Goal: Task Accomplishment & Management: Manage account settings

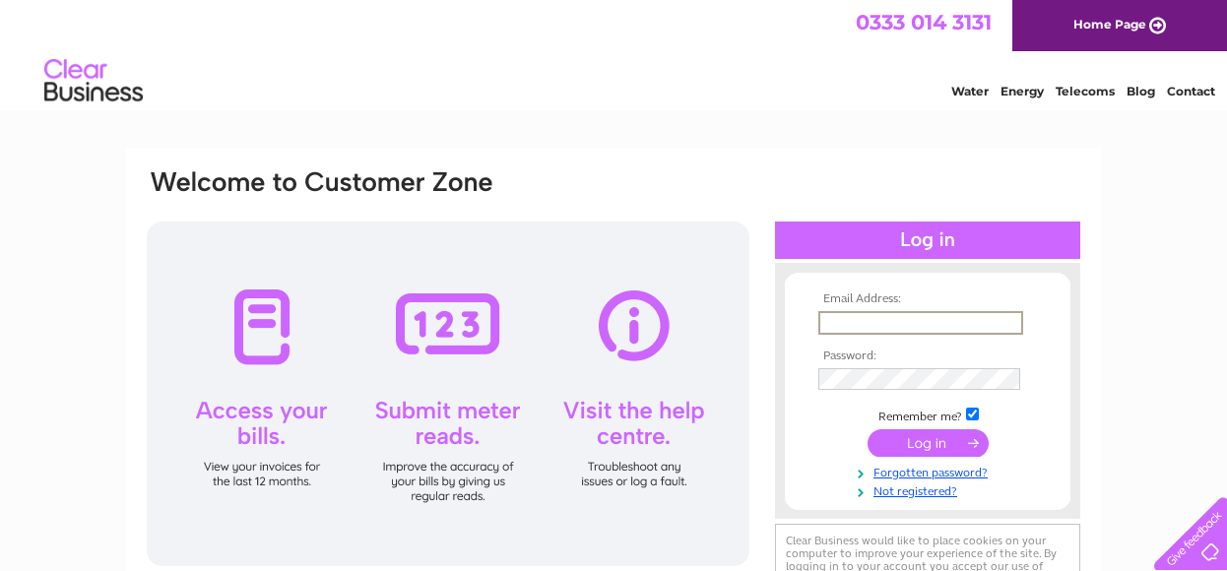
click at [890, 324] on input "text" at bounding box center [920, 323] width 205 height 24
type input "balloonpeoplehuddersfield@outlook.com"
click at [937, 472] on link "Forgotten password?" at bounding box center [929, 469] width 223 height 19
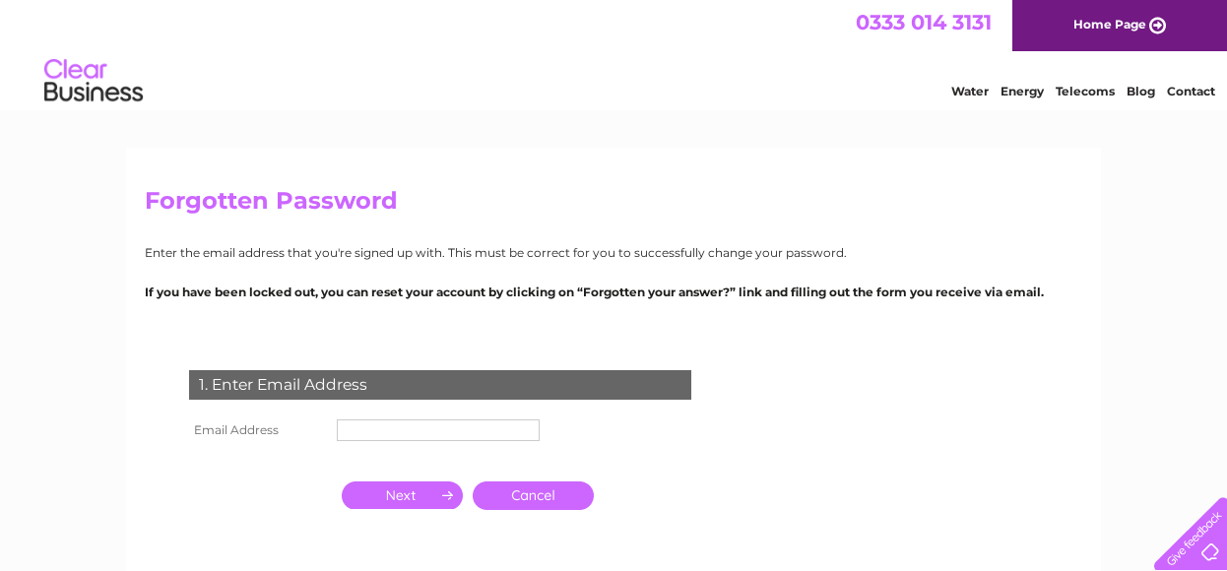
click at [445, 422] on input "text" at bounding box center [438, 430] width 203 height 22
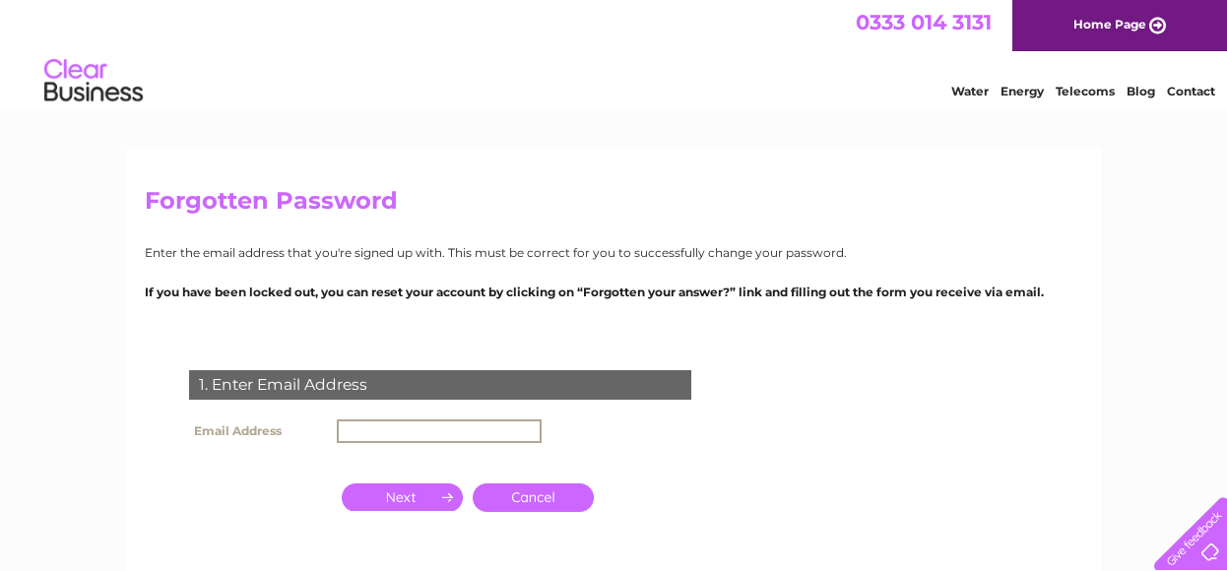
type input "balloonpeoplehuddersfield@outlook.com"
click at [397, 493] on input "button" at bounding box center [402, 497] width 121 height 28
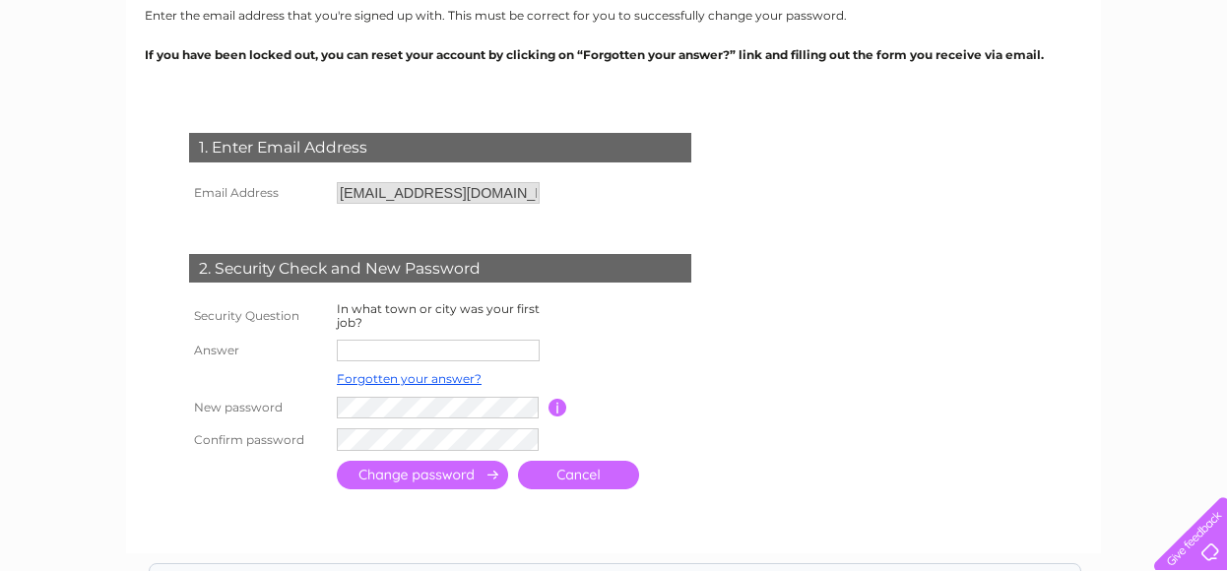
scroll to position [238, 0]
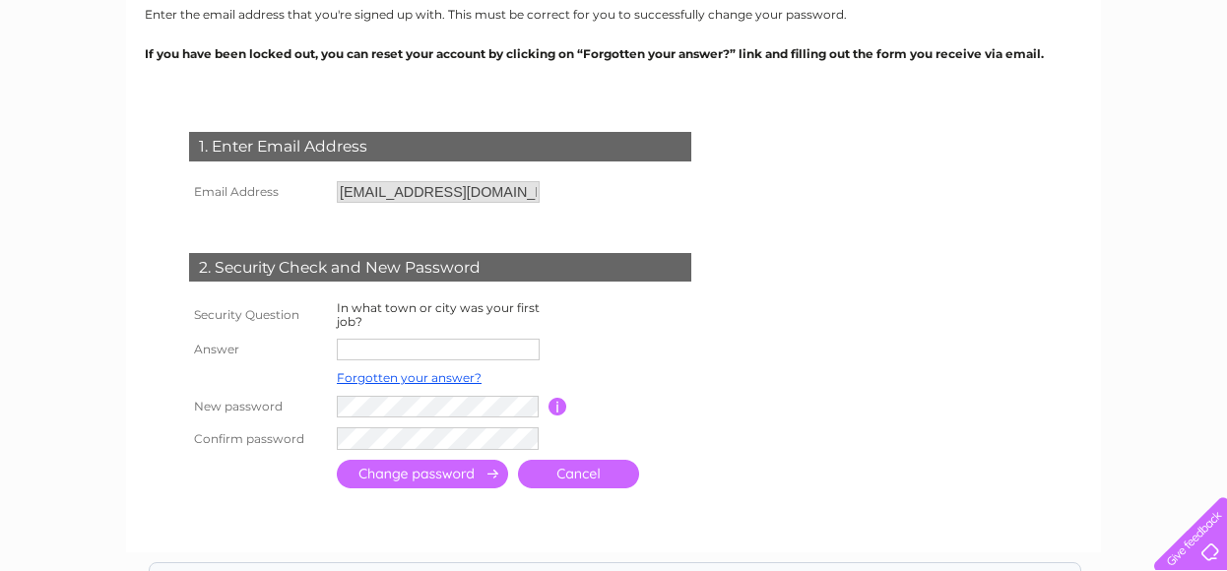
click at [484, 350] on input "text" at bounding box center [438, 350] width 203 height 22
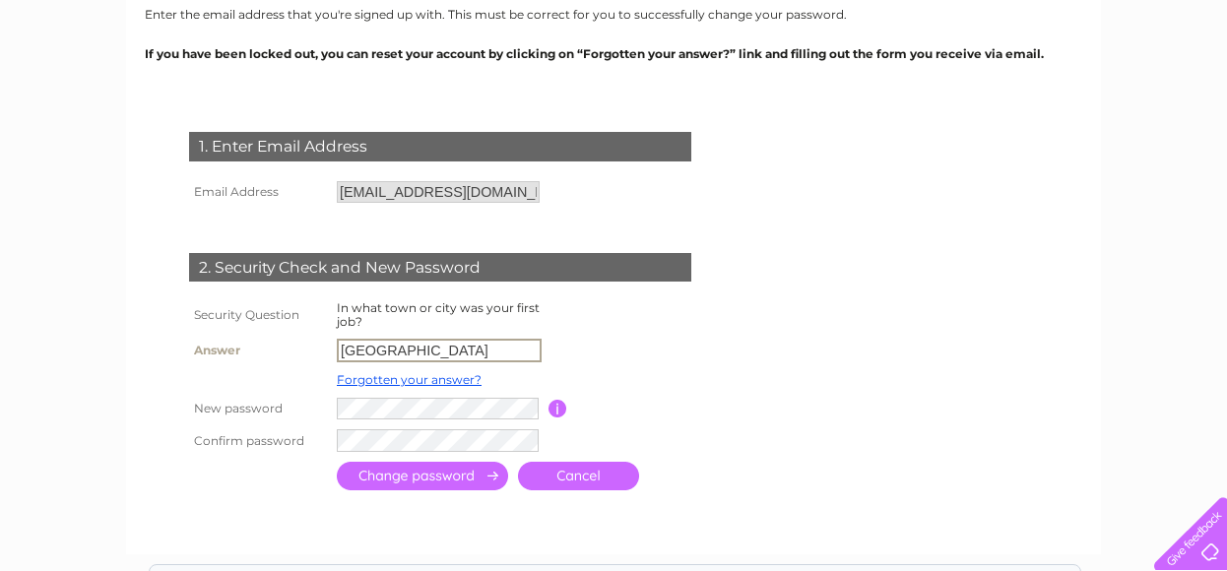
type input "HALIFAX"
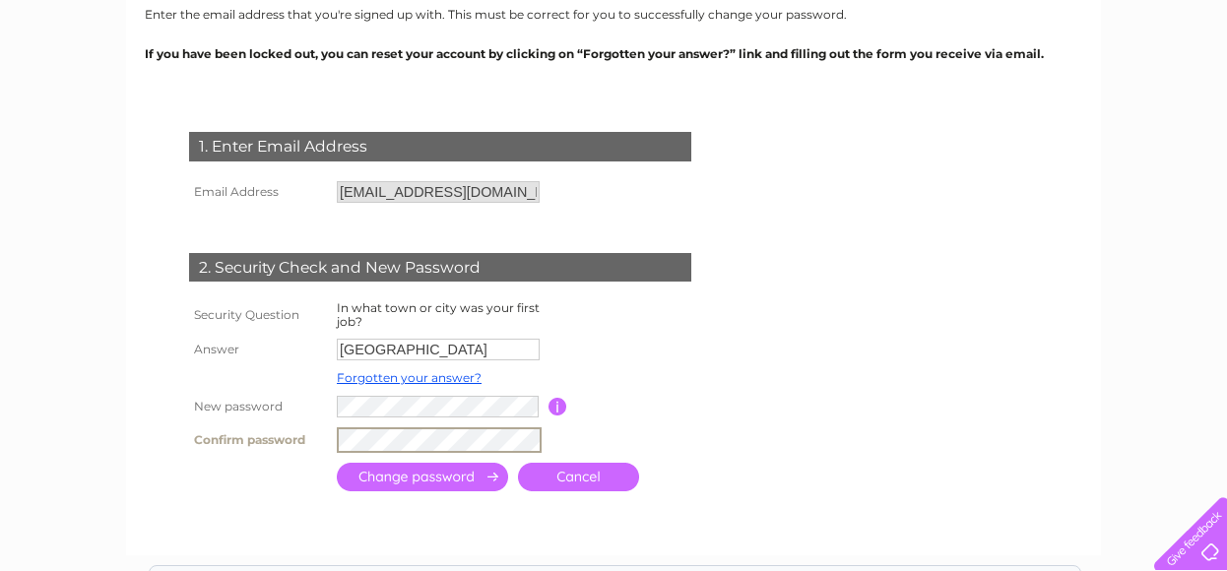
click at [445, 480] on input "submit" at bounding box center [422, 477] width 171 height 29
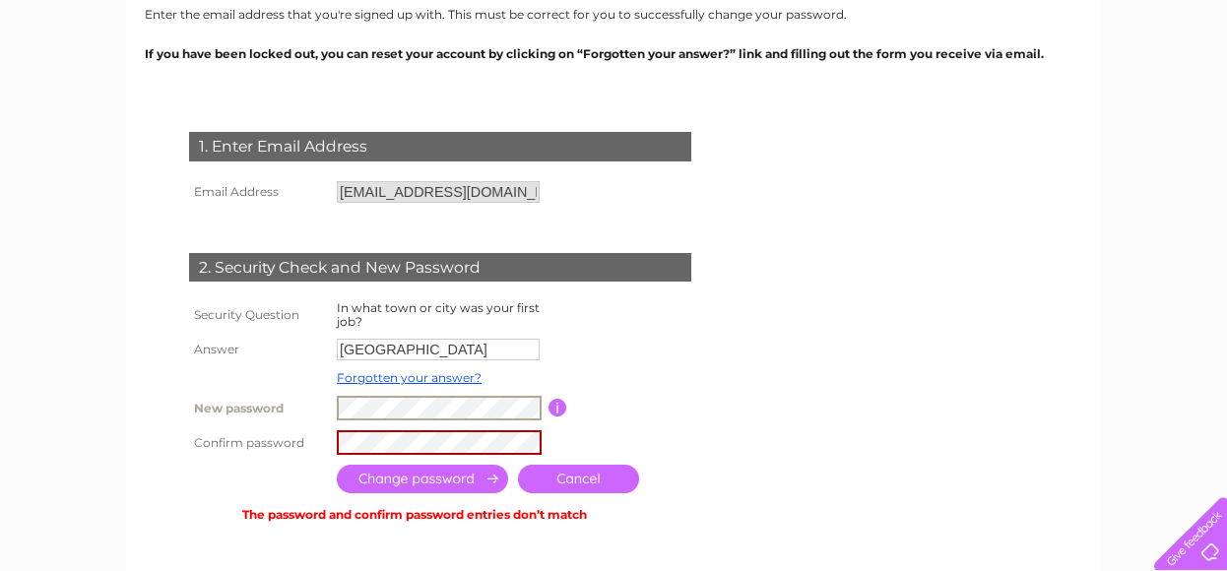
click at [443, 474] on input "submit" at bounding box center [422, 479] width 171 height 29
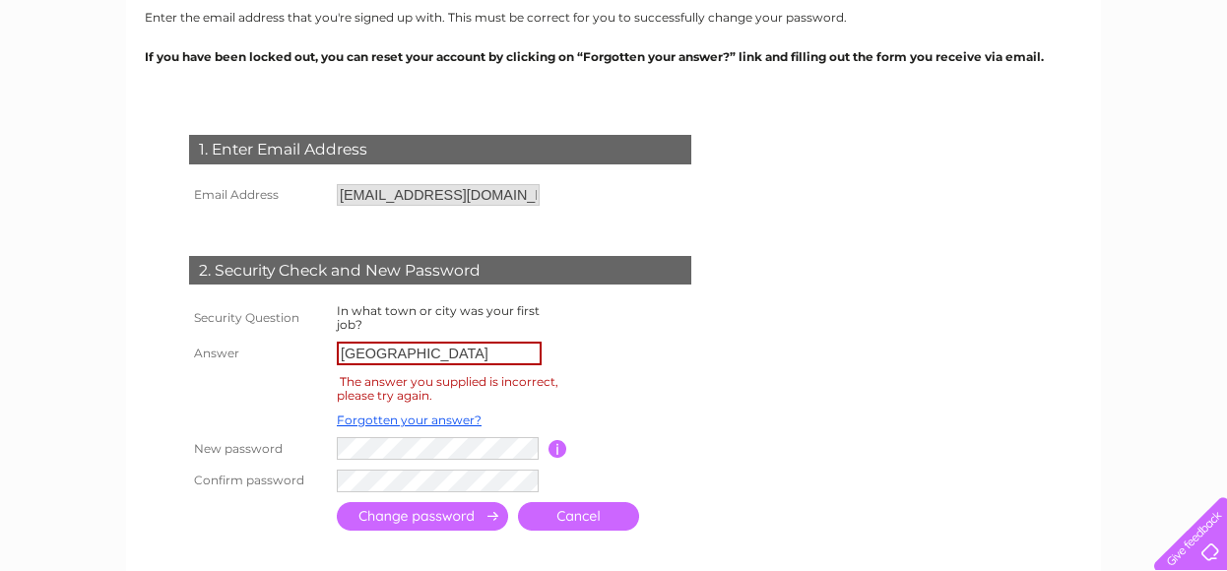
scroll to position [236, 0]
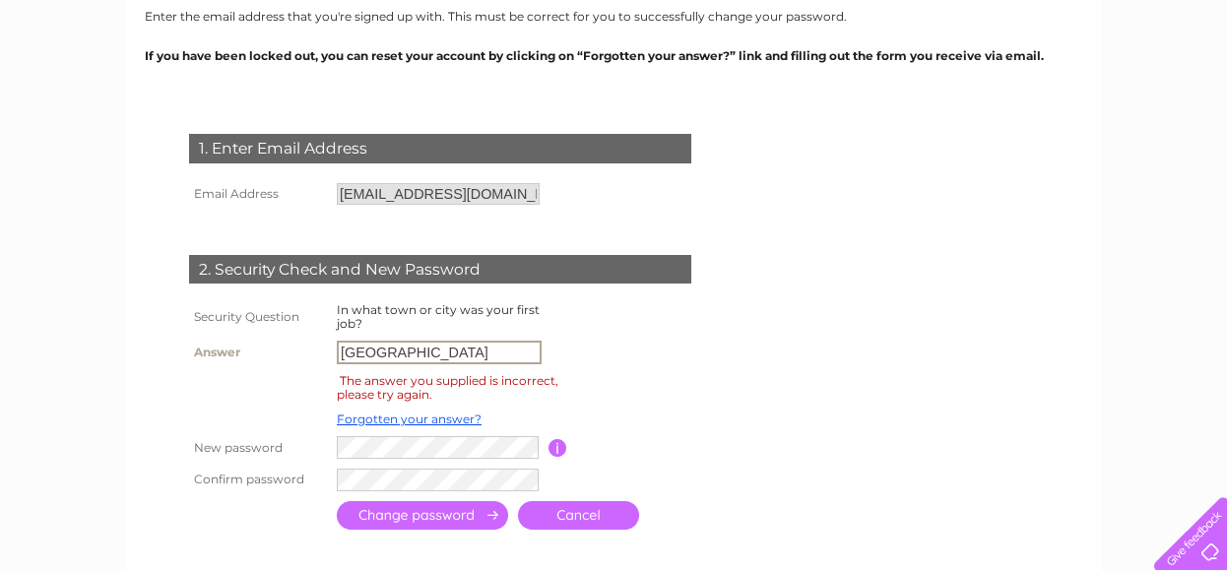
drag, startPoint x: 406, startPoint y: 355, endPoint x: 284, endPoint y: 343, distance: 122.8
click at [284, 343] on tr "Answer HALIFAX" at bounding box center [463, 352] width 559 height 33
type input "HUDDERSFIELD"
click at [411, 521] on input "submit" at bounding box center [422, 515] width 171 height 29
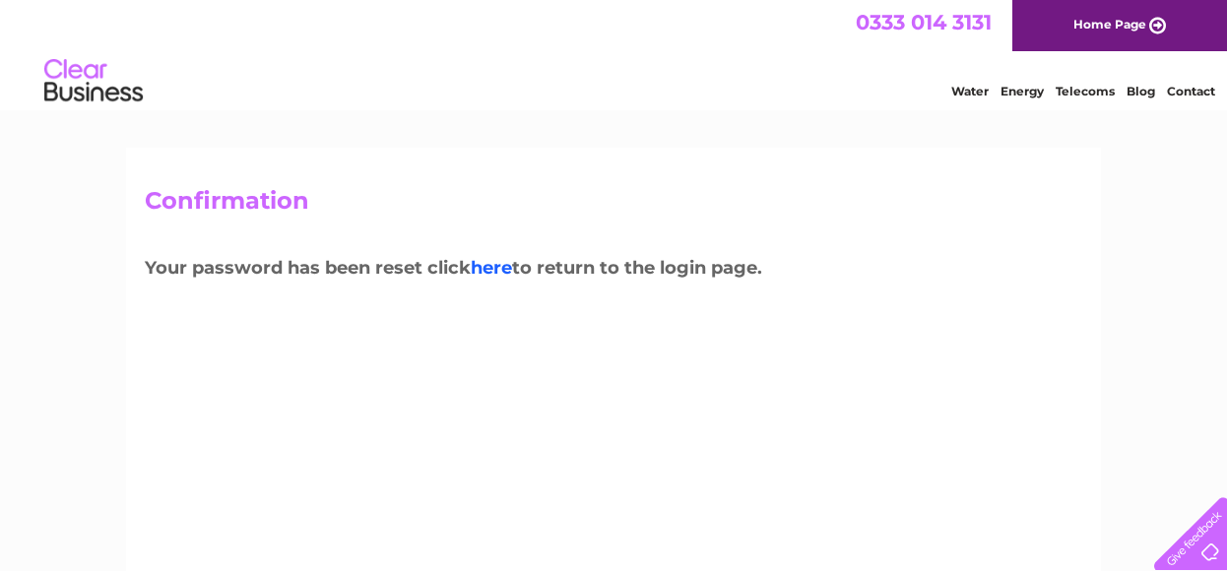
click at [490, 261] on link "here" at bounding box center [491, 268] width 41 height 22
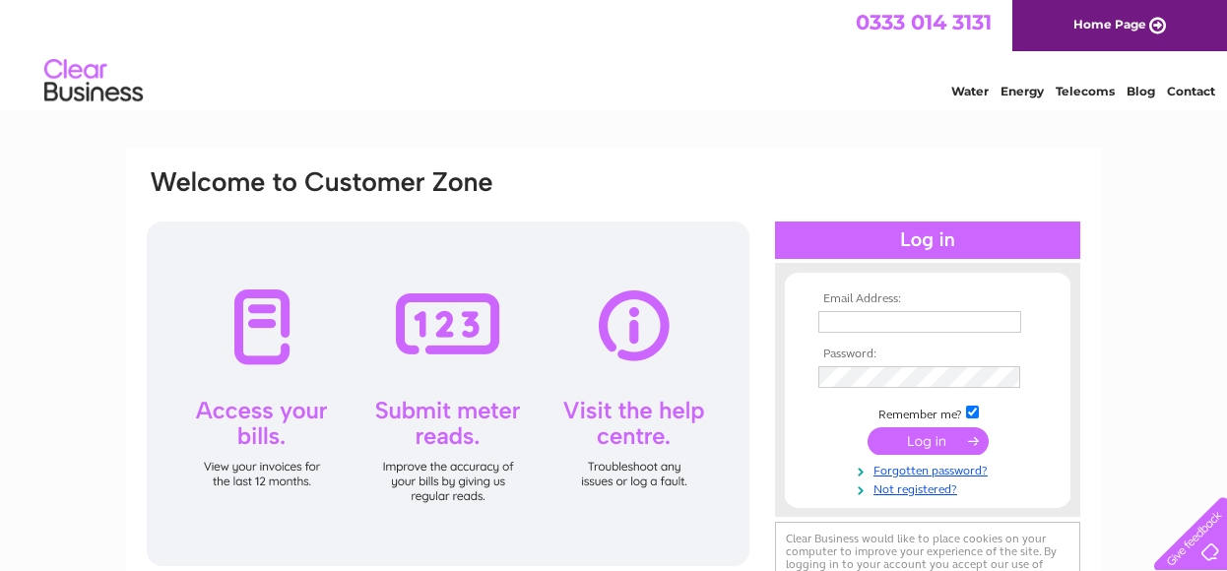
type input "balloonpeoplehuddersfield@outlook.com"
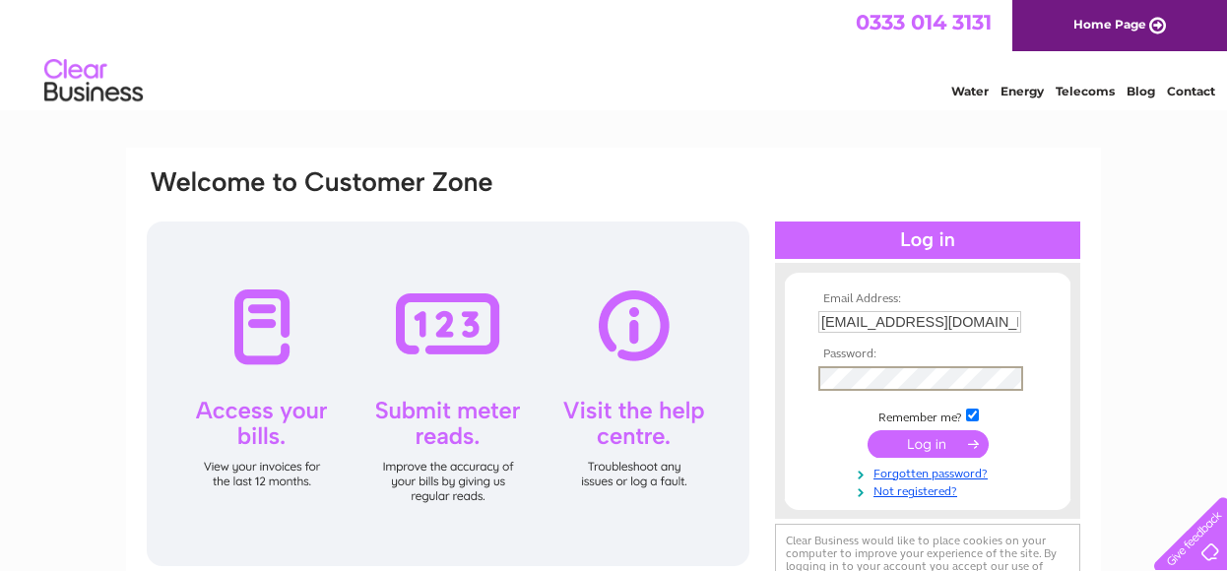
click at [797, 393] on form "Email Address: balloonpeoplehuddersfield@outlook.com Password:" at bounding box center [928, 395] width 286 height 207
click at [923, 440] on input "submit" at bounding box center [927, 441] width 121 height 28
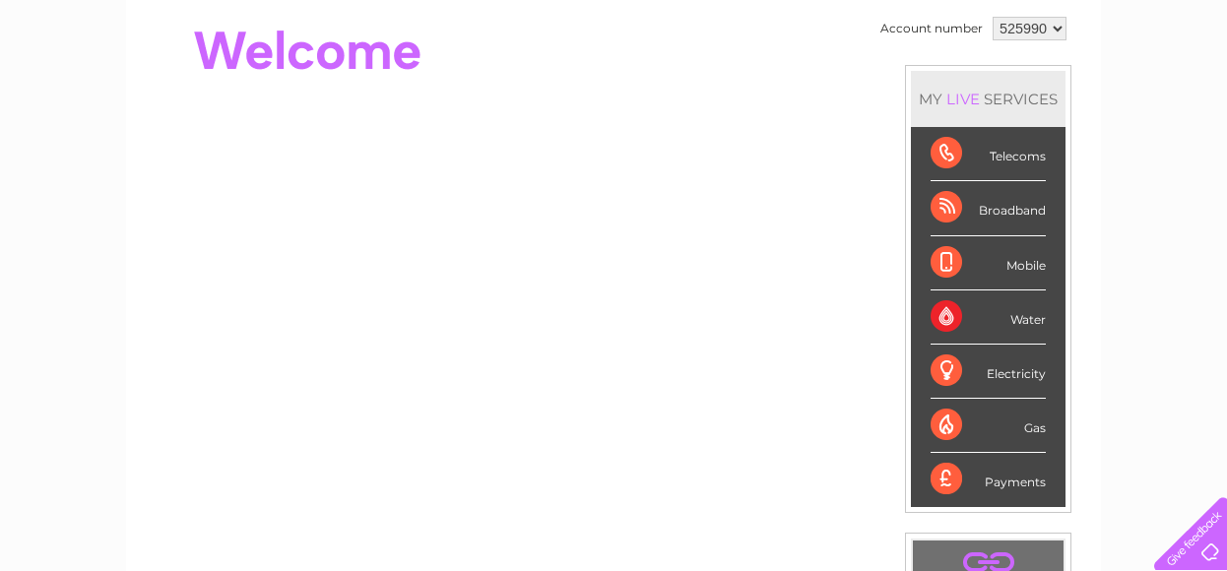
scroll to position [195, 0]
click at [1008, 153] on div "Telecoms" at bounding box center [987, 153] width 115 height 54
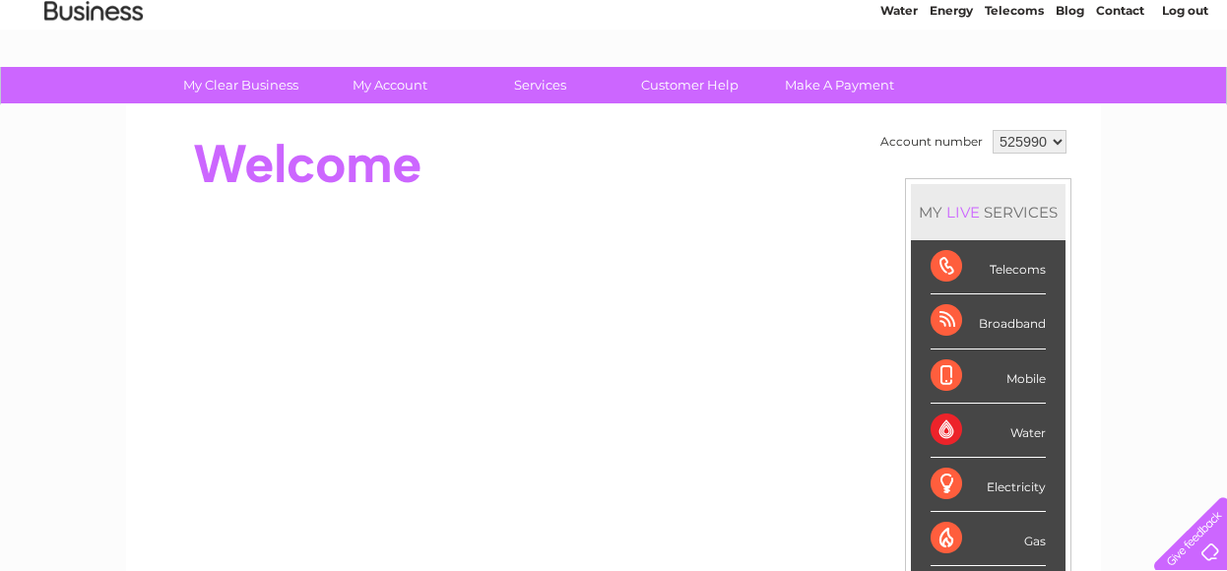
scroll to position [163, 0]
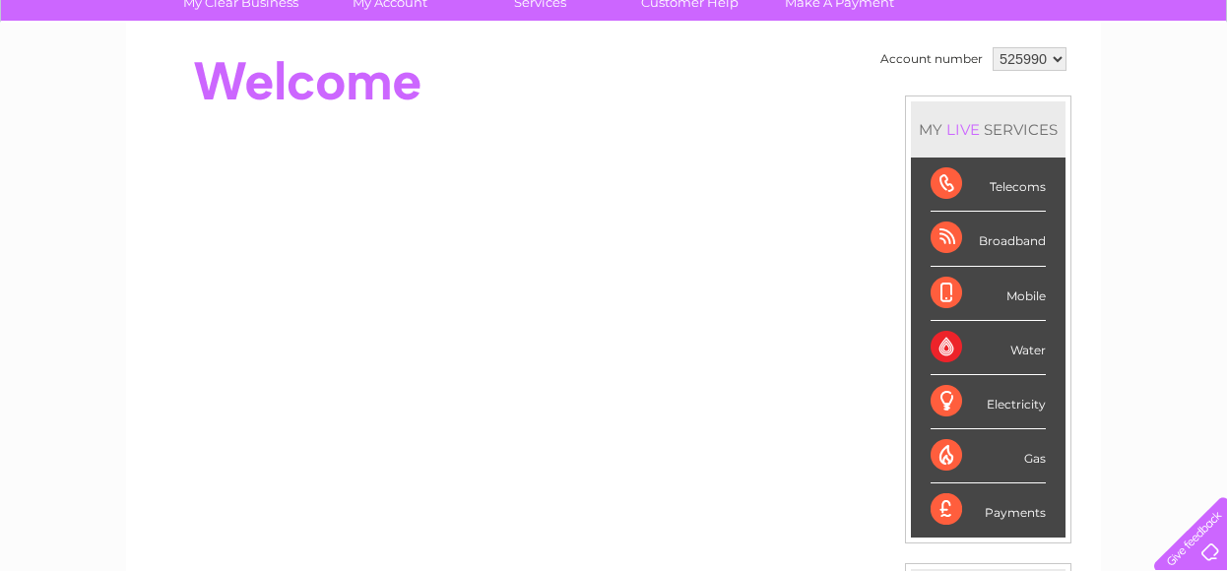
click at [1053, 56] on select "525990" at bounding box center [1029, 59] width 74 height 24
click at [1116, 212] on div "My Clear Business Login Details My Details My Preferences Link Account My Accou…" at bounding box center [613, 537] width 1227 height 1107
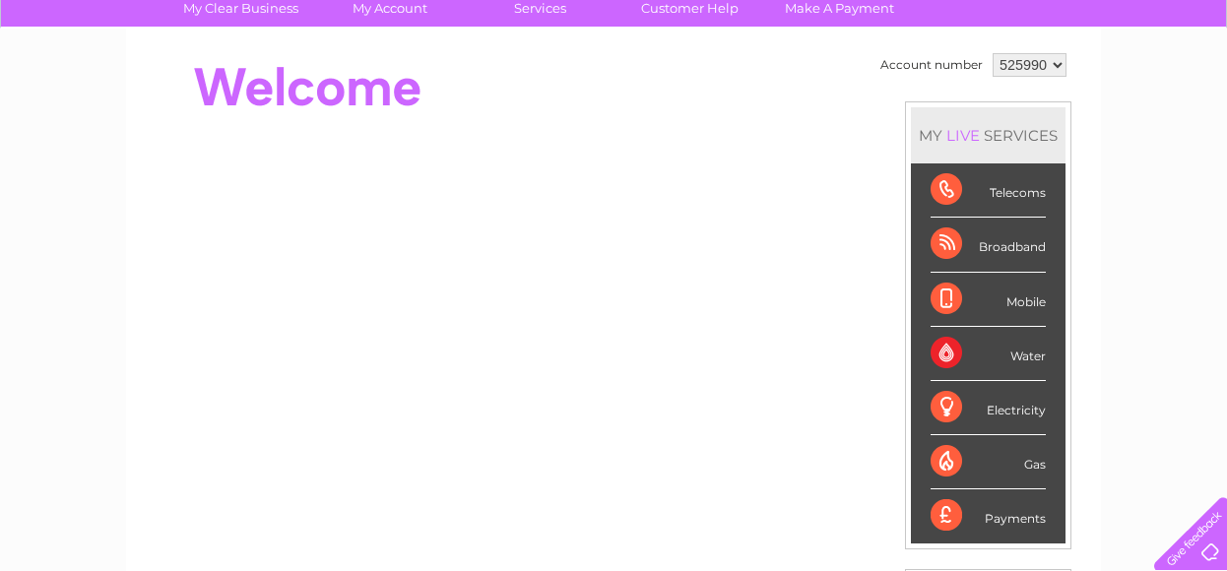
scroll to position [156, 0]
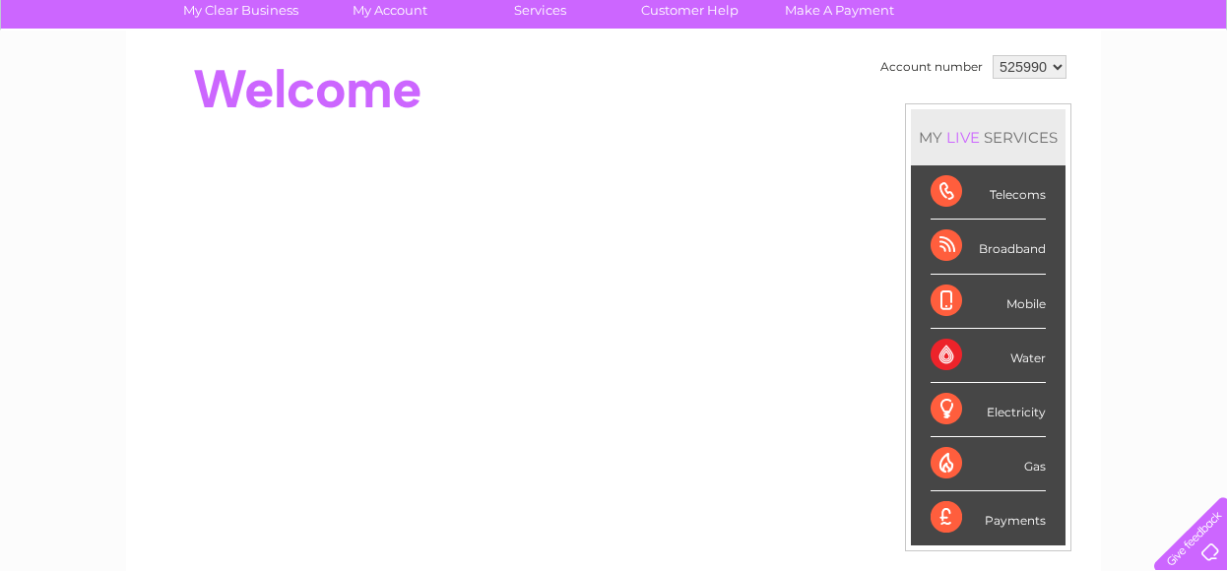
drag, startPoint x: 1134, startPoint y: 315, endPoint x: 1122, endPoint y: 409, distance: 94.3
click at [1122, 409] on div "My Clear Business Login Details My Details My Preferences Link Account My Accou…" at bounding box center [613, 545] width 1227 height 1107
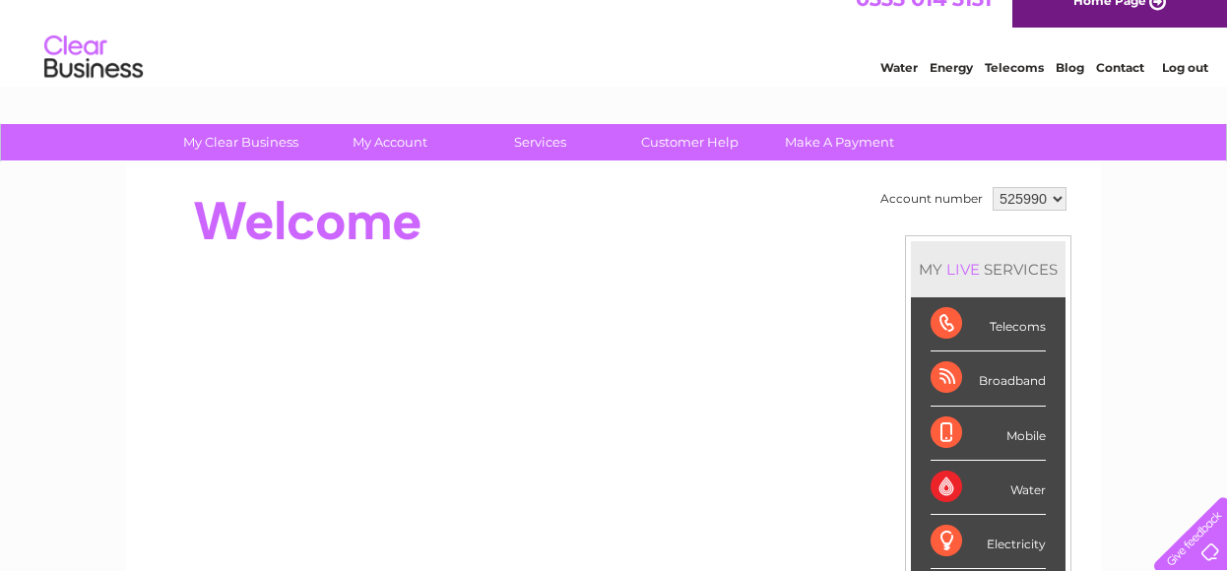
scroll to position [0, 0]
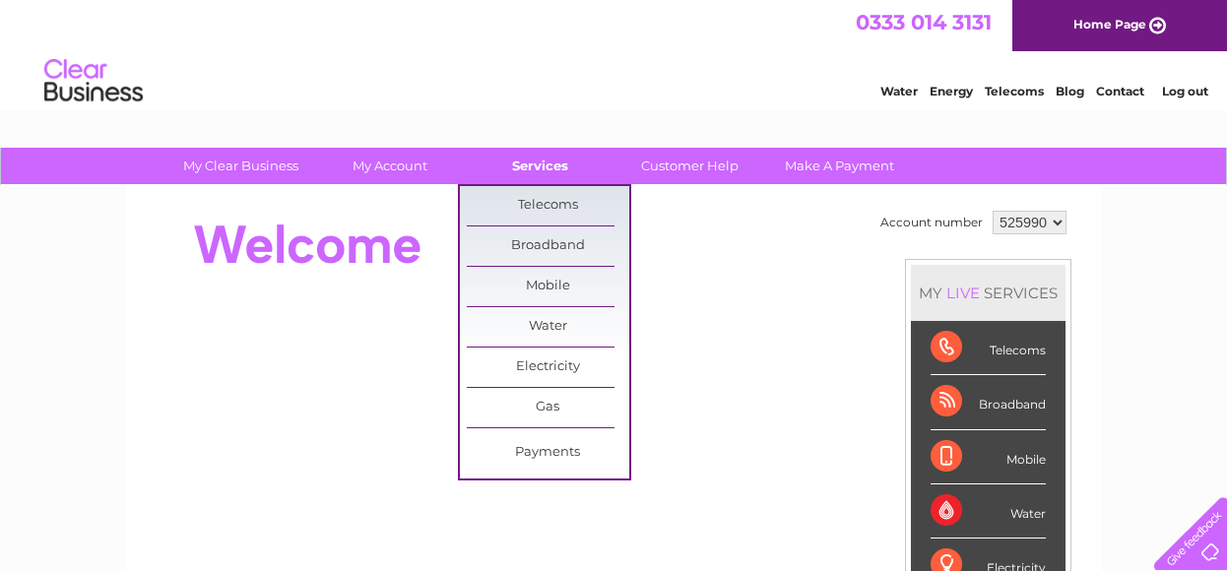
click at [536, 162] on link "Services" at bounding box center [540, 166] width 162 height 36
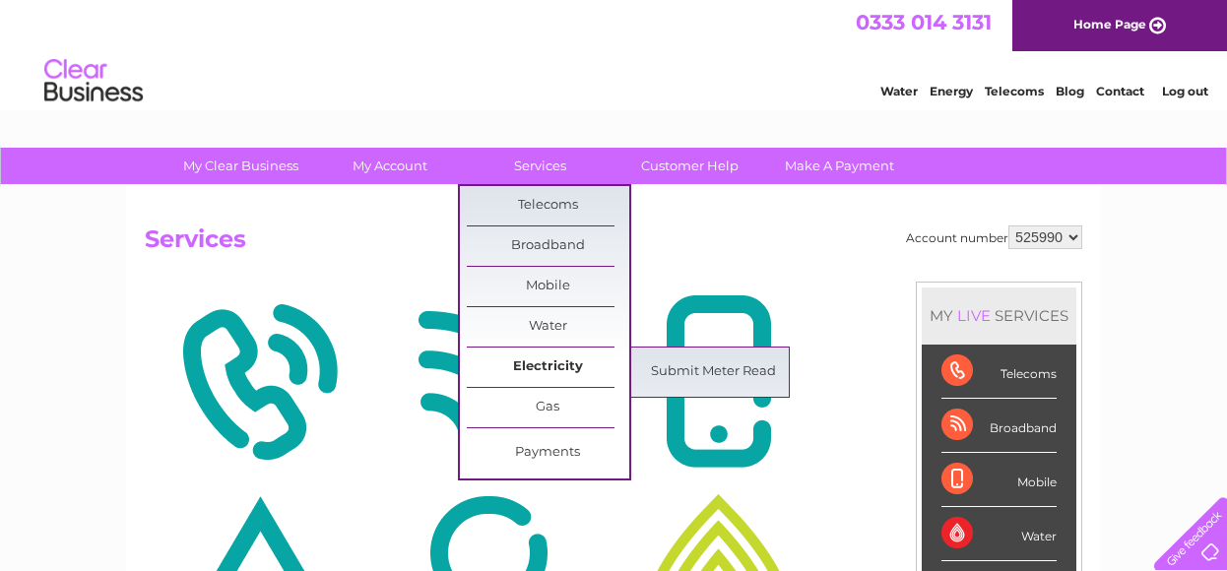
click at [554, 356] on link "Electricity" at bounding box center [548, 367] width 162 height 39
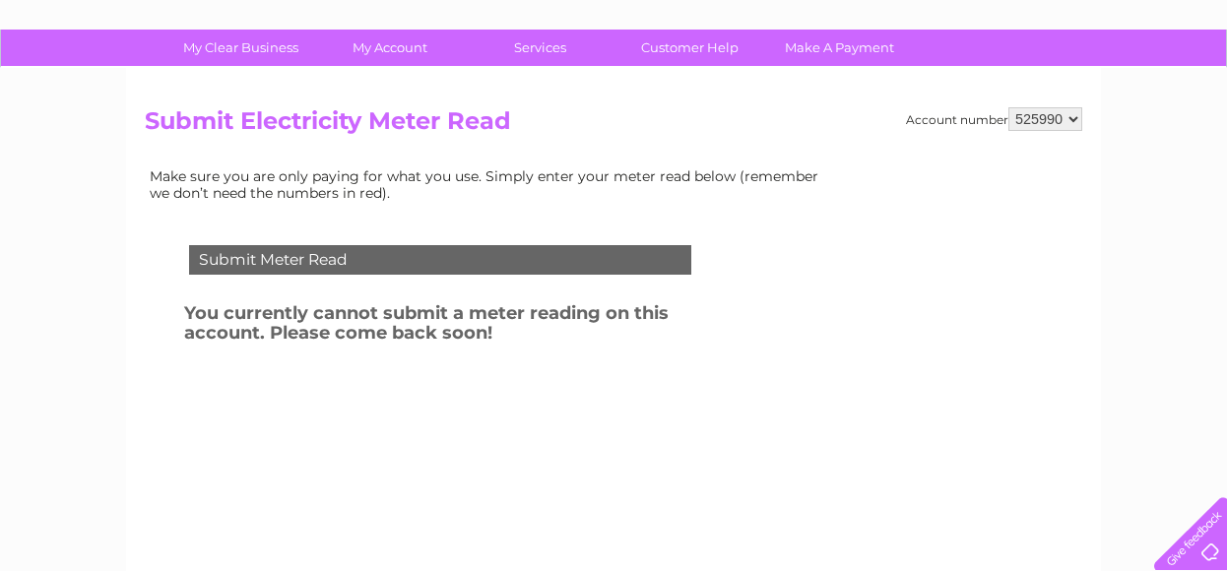
scroll to position [8, 0]
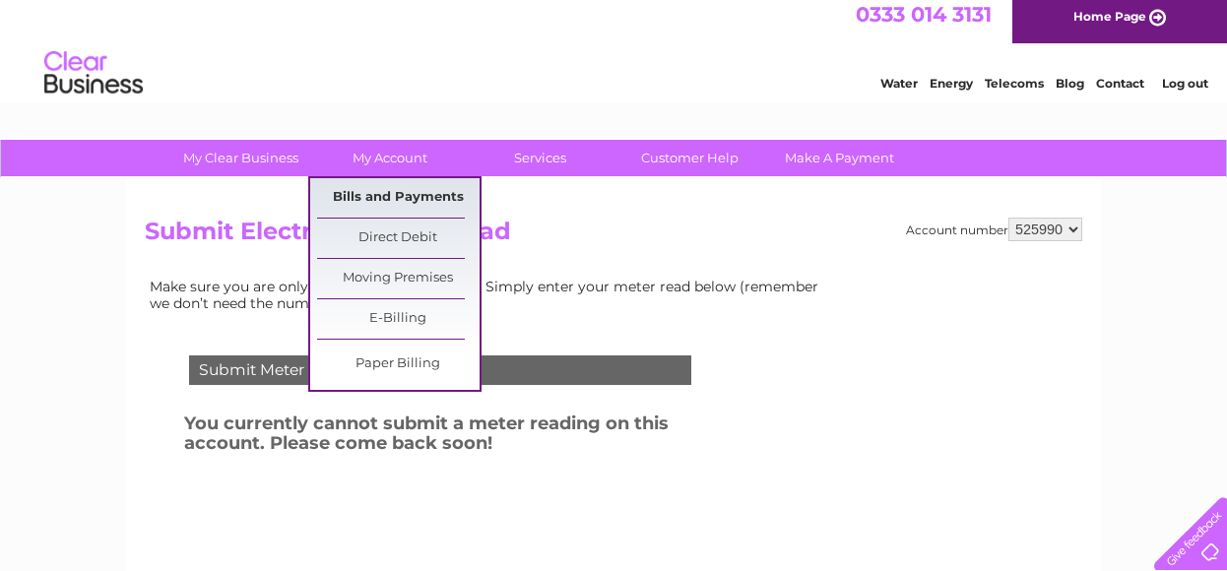
click at [396, 194] on link "Bills and Payments" at bounding box center [398, 197] width 162 height 39
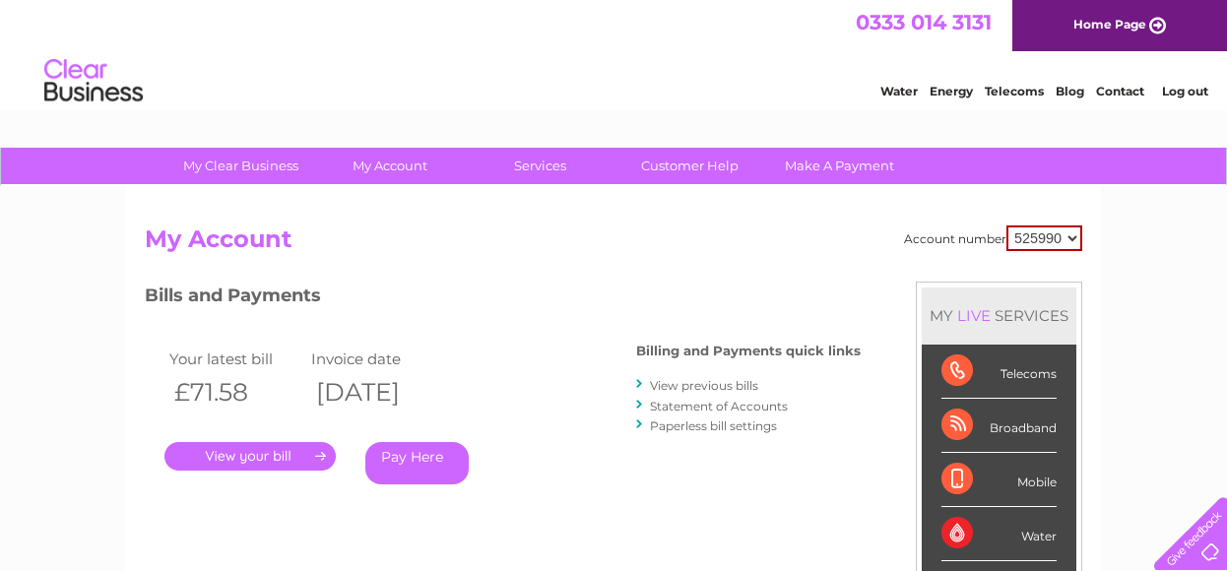
click at [716, 403] on link "Statement of Accounts" at bounding box center [719, 406] width 138 height 15
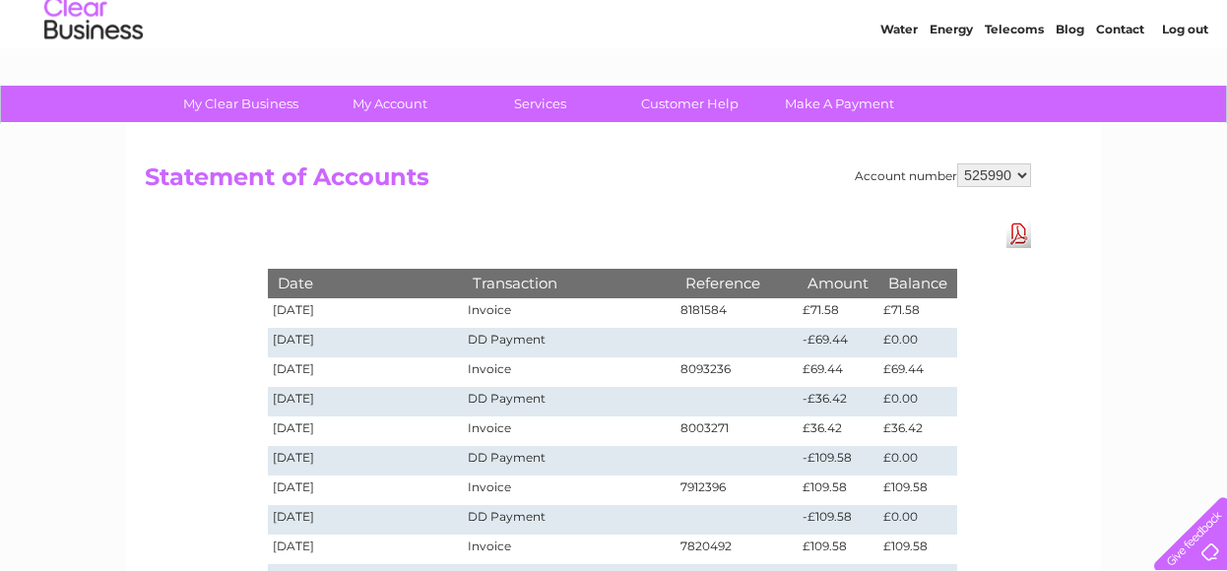
scroll to position [61, 0]
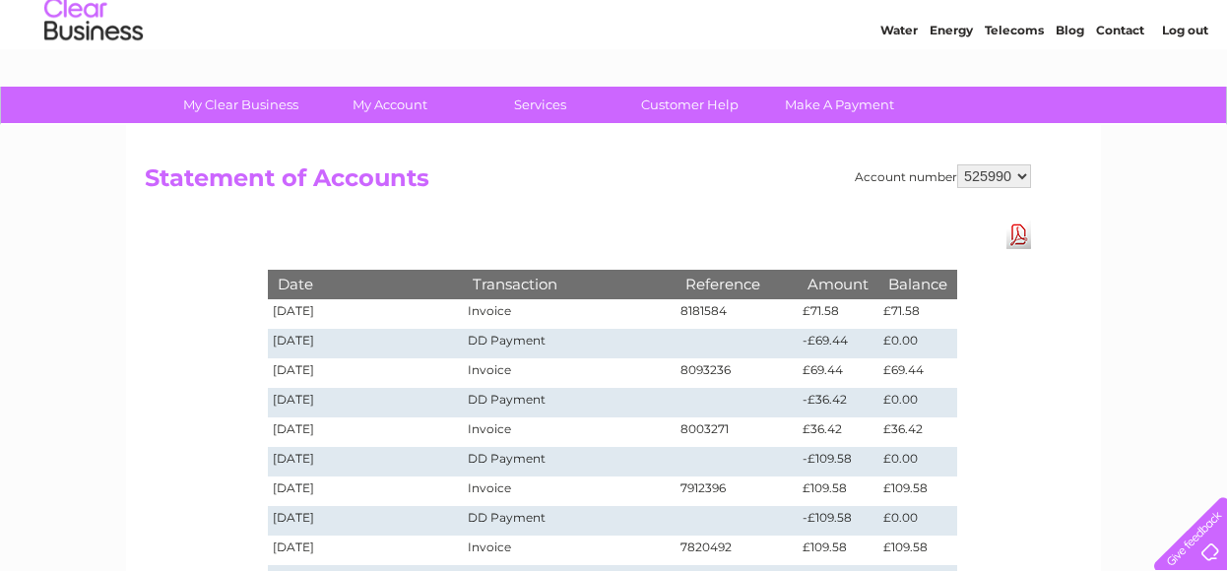
click at [148, 387] on div "Account number 525990 Statement of Accounts Download Pdf Date Transaction Refer…" at bounding box center [613, 533] width 975 height 816
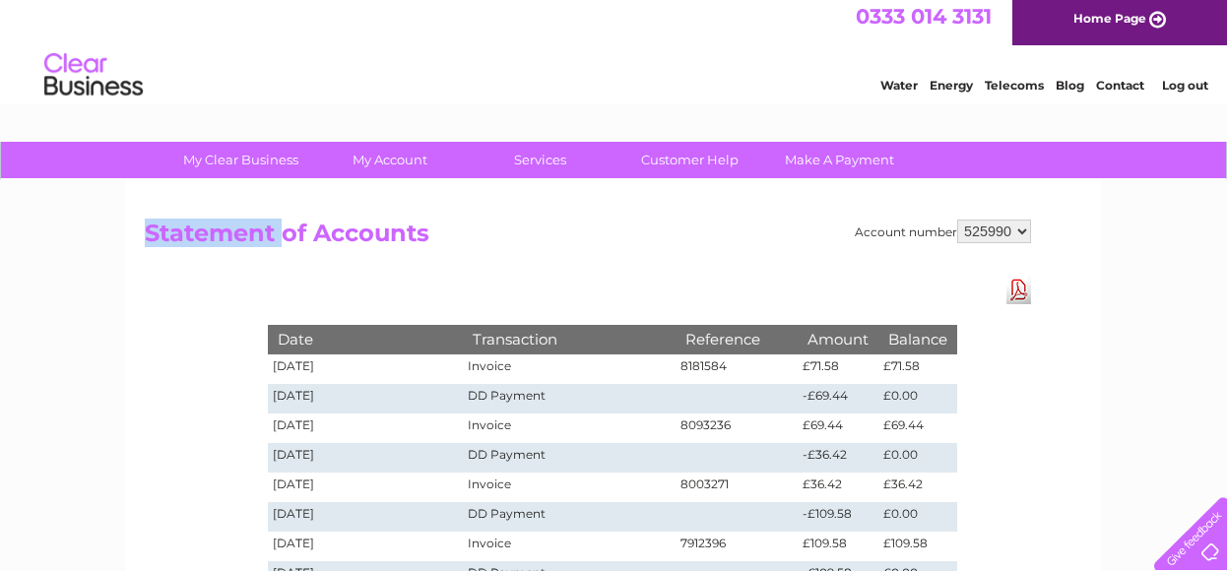
scroll to position [0, 0]
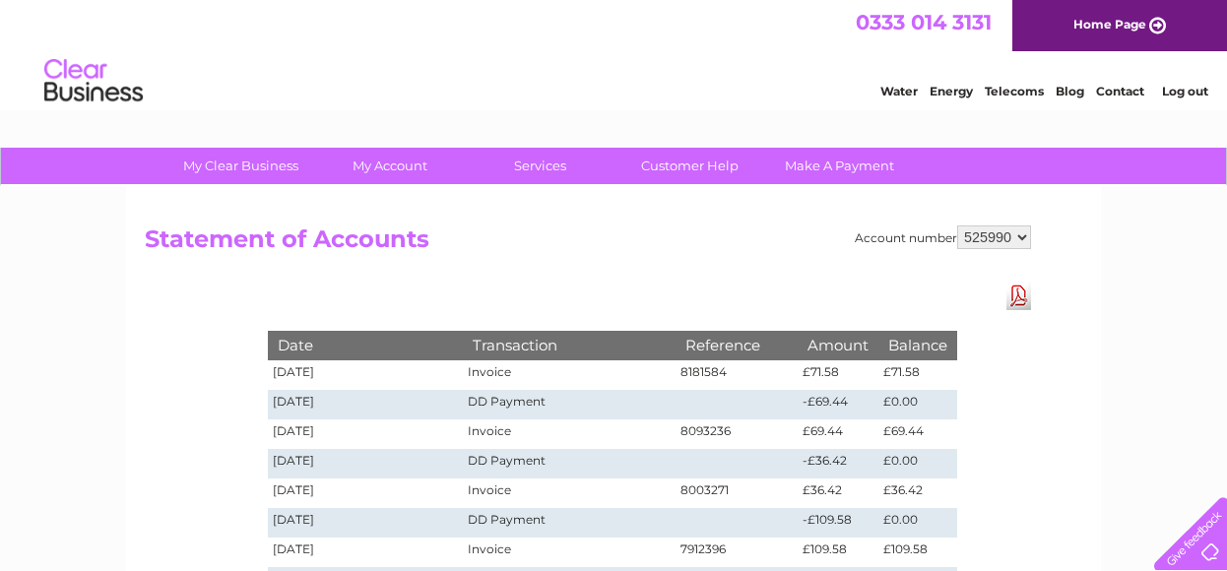
click at [751, 43] on div "0333 014 3131 Home Page" at bounding box center [613, 25] width 1227 height 51
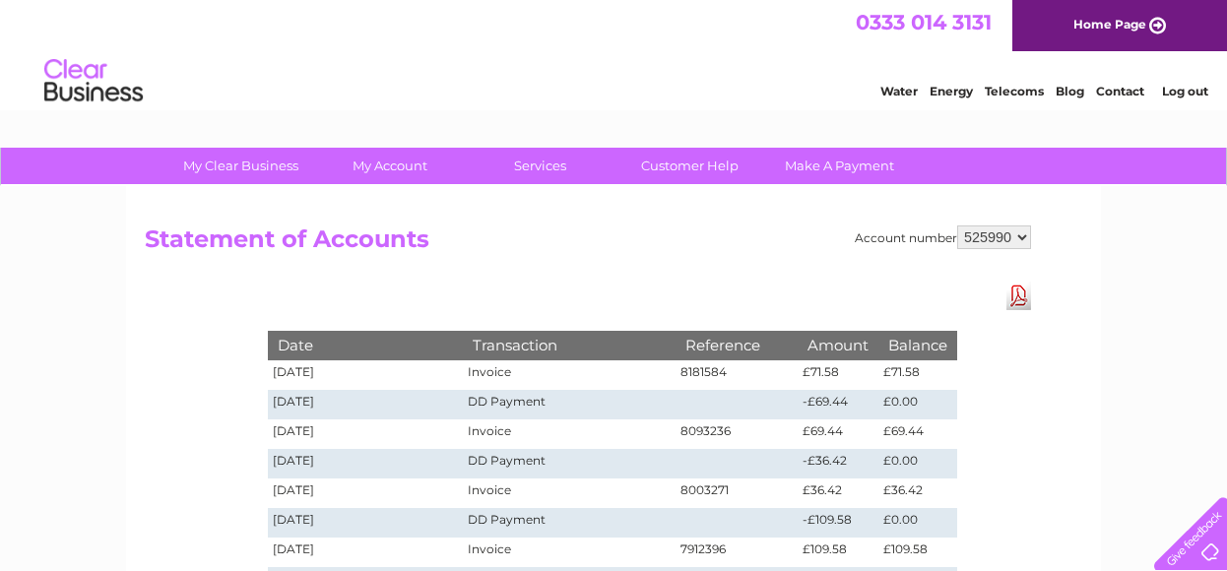
drag, startPoint x: 751, startPoint y: 43, endPoint x: 73, endPoint y: 324, distance: 734.1
